Goal: Task Accomplishment & Management: Use online tool/utility

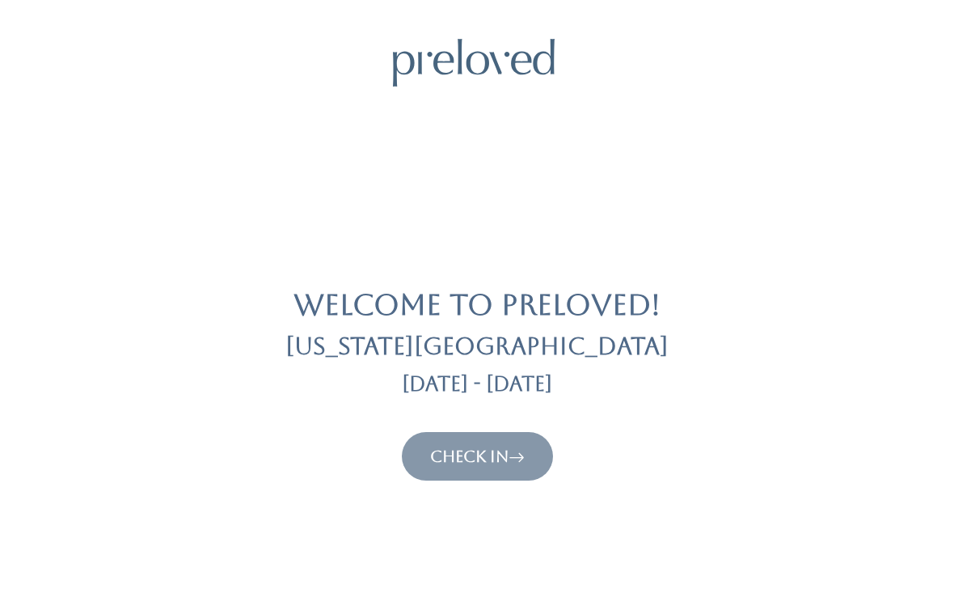
click at [483, 450] on link "Check In" at bounding box center [477, 455] width 95 height 19
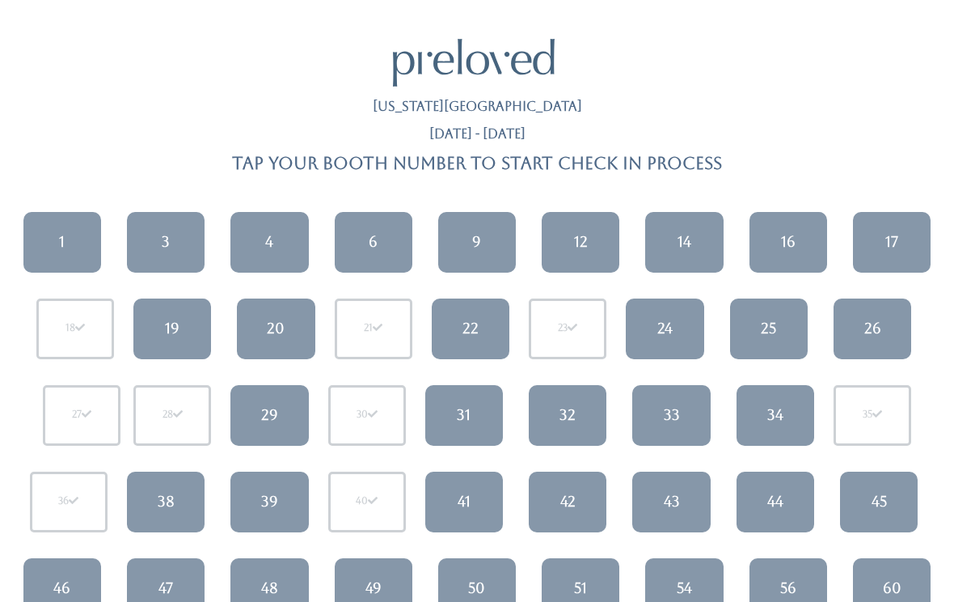
click at [180, 566] on link "47" at bounding box center [166, 588] width 78 height 61
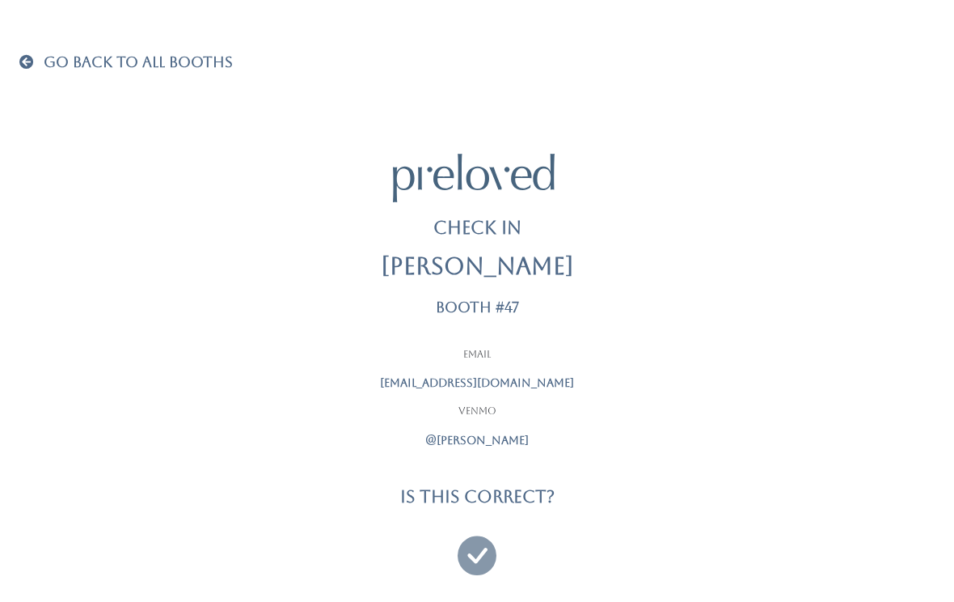
click at [482, 542] on icon at bounding box center [477, 548] width 39 height 54
